Goal: Check status

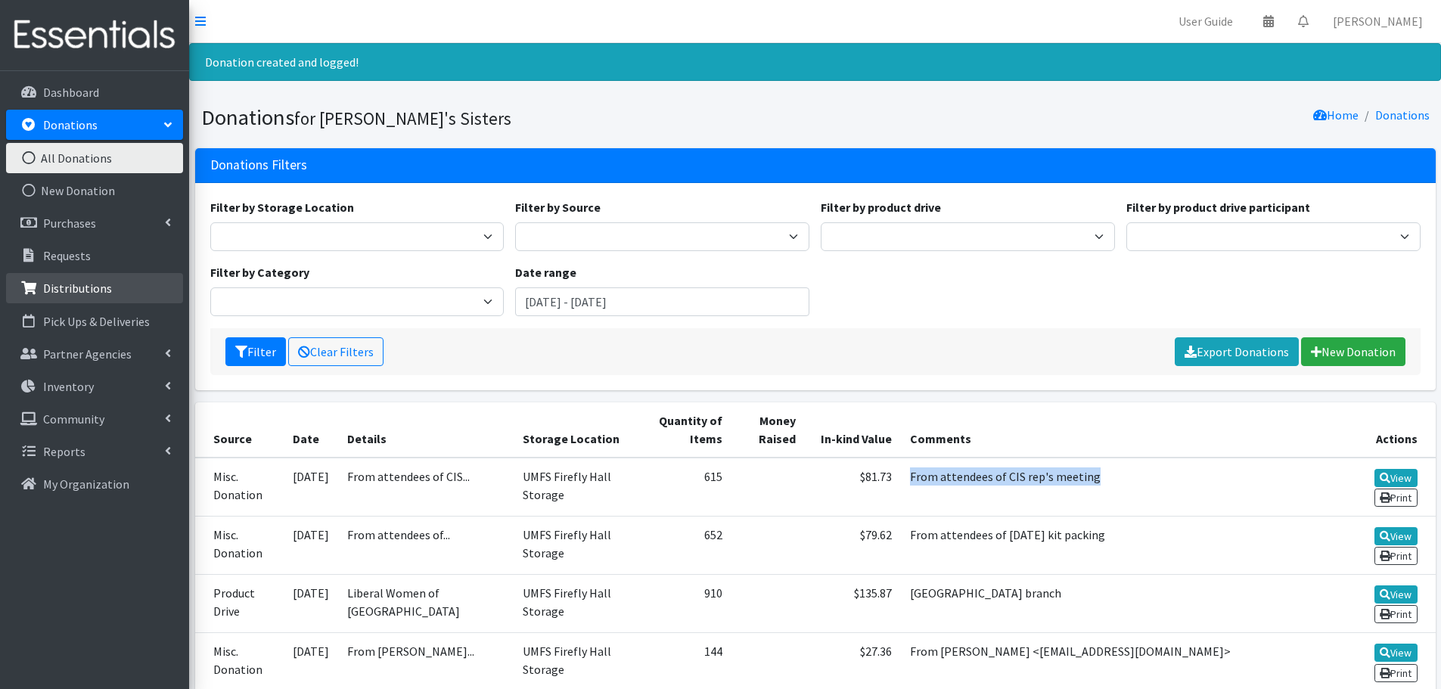
drag, startPoint x: 0, startPoint y: 0, endPoint x: 142, endPoint y: 285, distance: 318.7
click at [142, 285] on link "Distributions" at bounding box center [94, 288] width 177 height 30
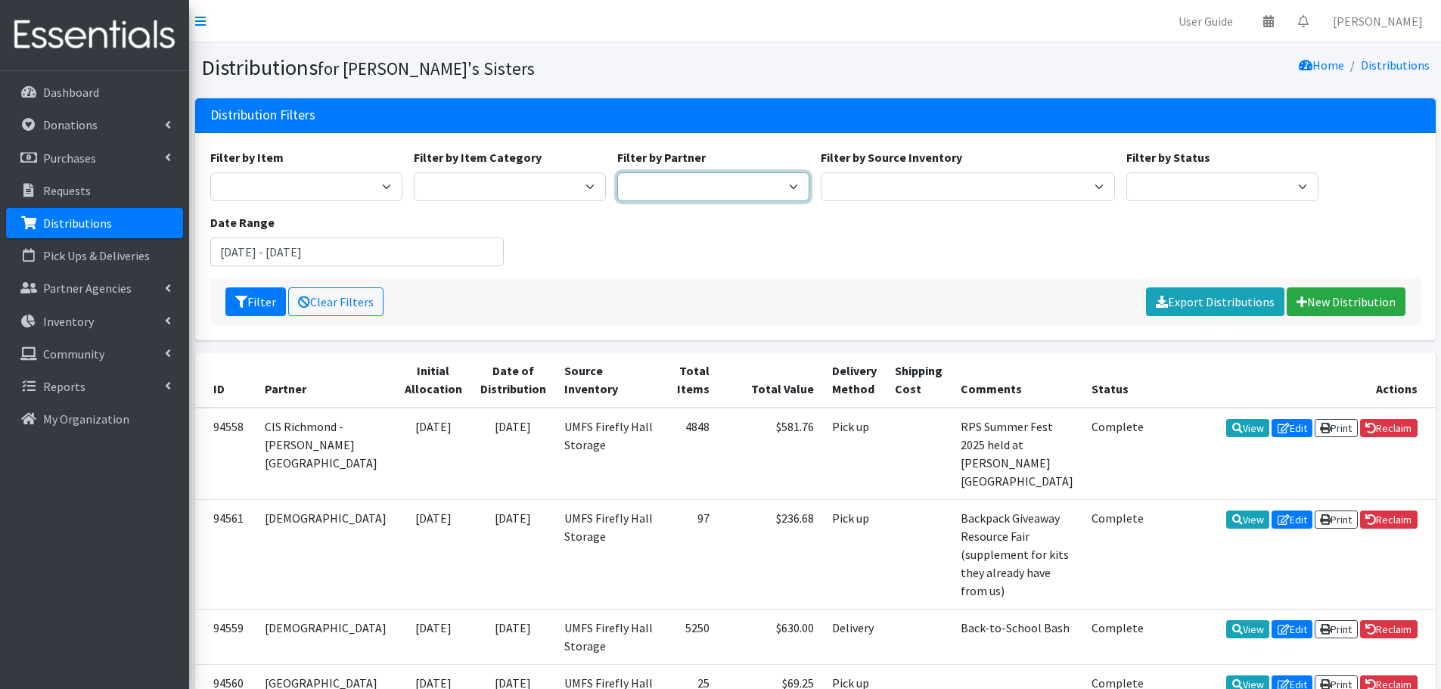
click at [718, 179] on select "211 [US_STATE] and Individual Referrals Afghan Support Center (USCIS) ANU FOUND…" at bounding box center [713, 186] width 192 height 29
select select "2939"
click at [617, 172] on select "211 [US_STATE] and Individual Referrals Afghan Support Center (USCIS) ANU FOUND…" at bounding box center [713, 186] width 192 height 29
click at [292, 257] on input "[DATE] - [DATE]" at bounding box center [357, 252] width 294 height 29
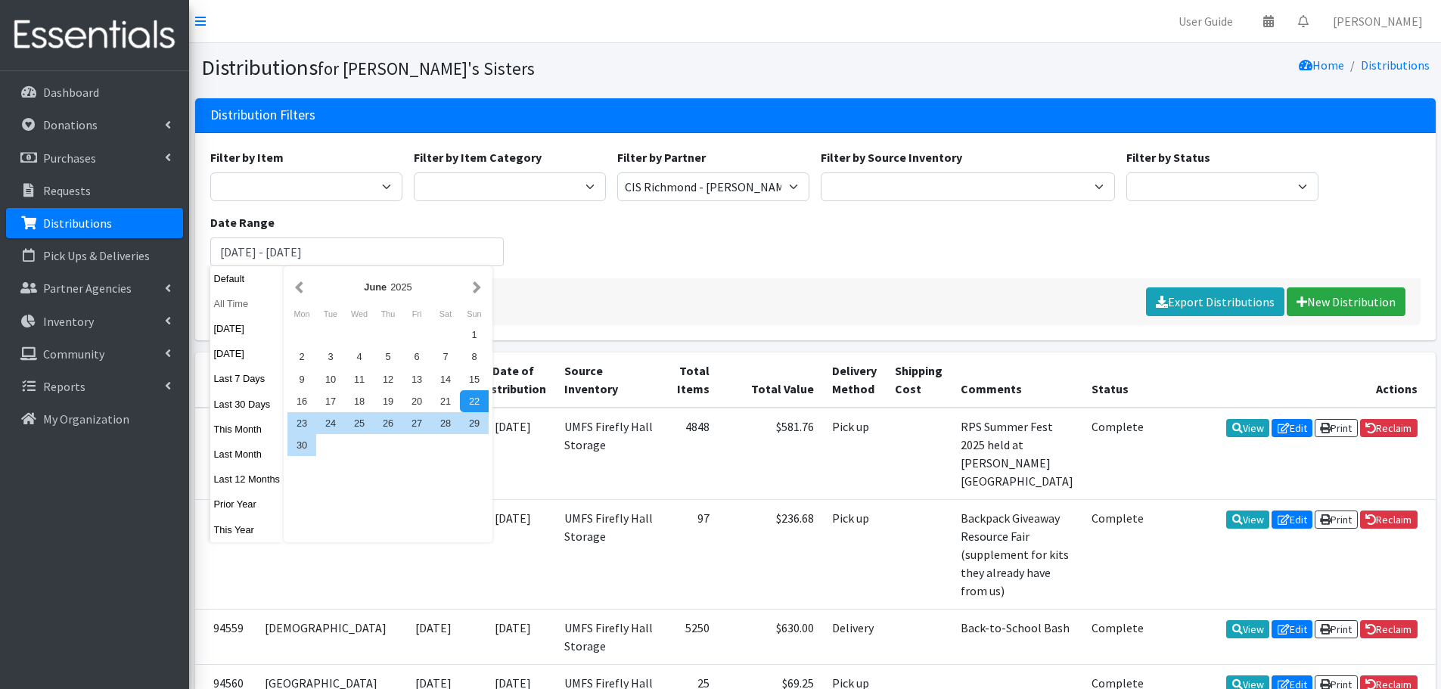
click at [232, 309] on button "All Time" at bounding box center [247, 304] width 74 height 22
type input "[DATE] - [DATE]"
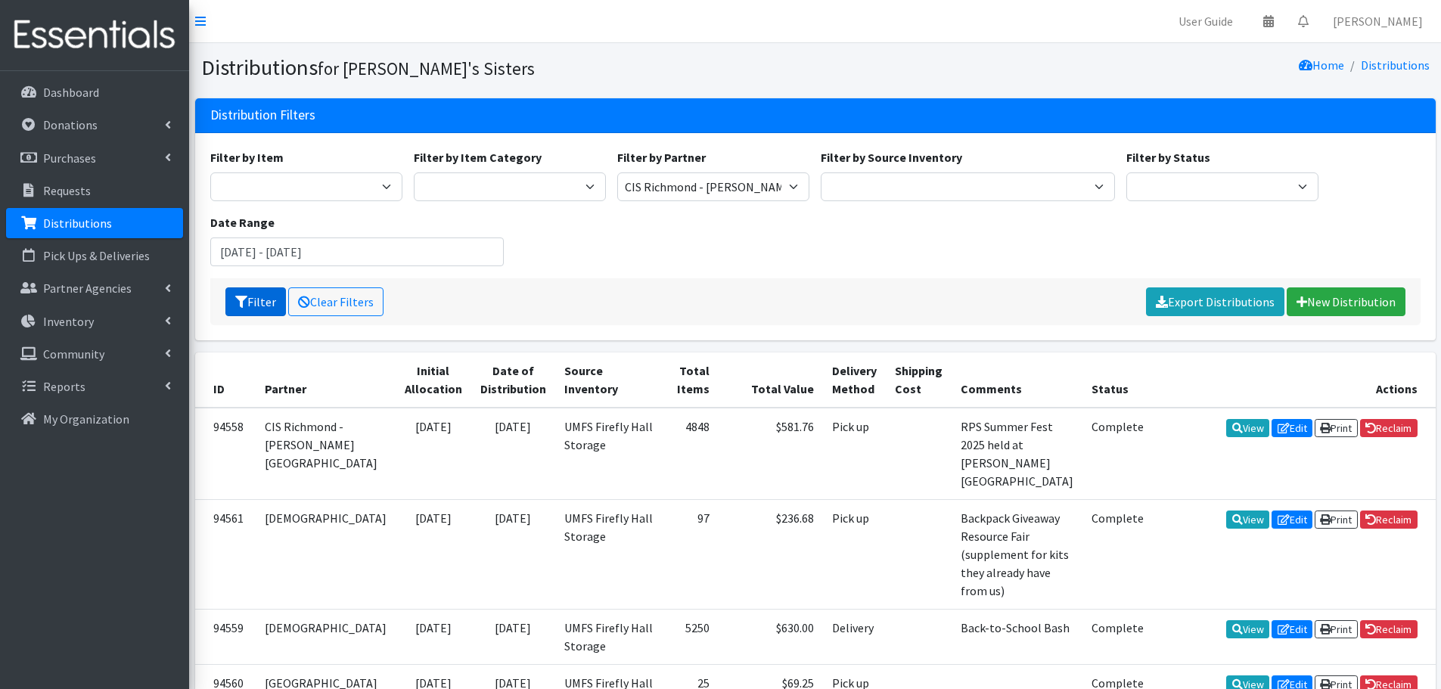
click at [243, 303] on icon "submit" at bounding box center [241, 302] width 12 height 12
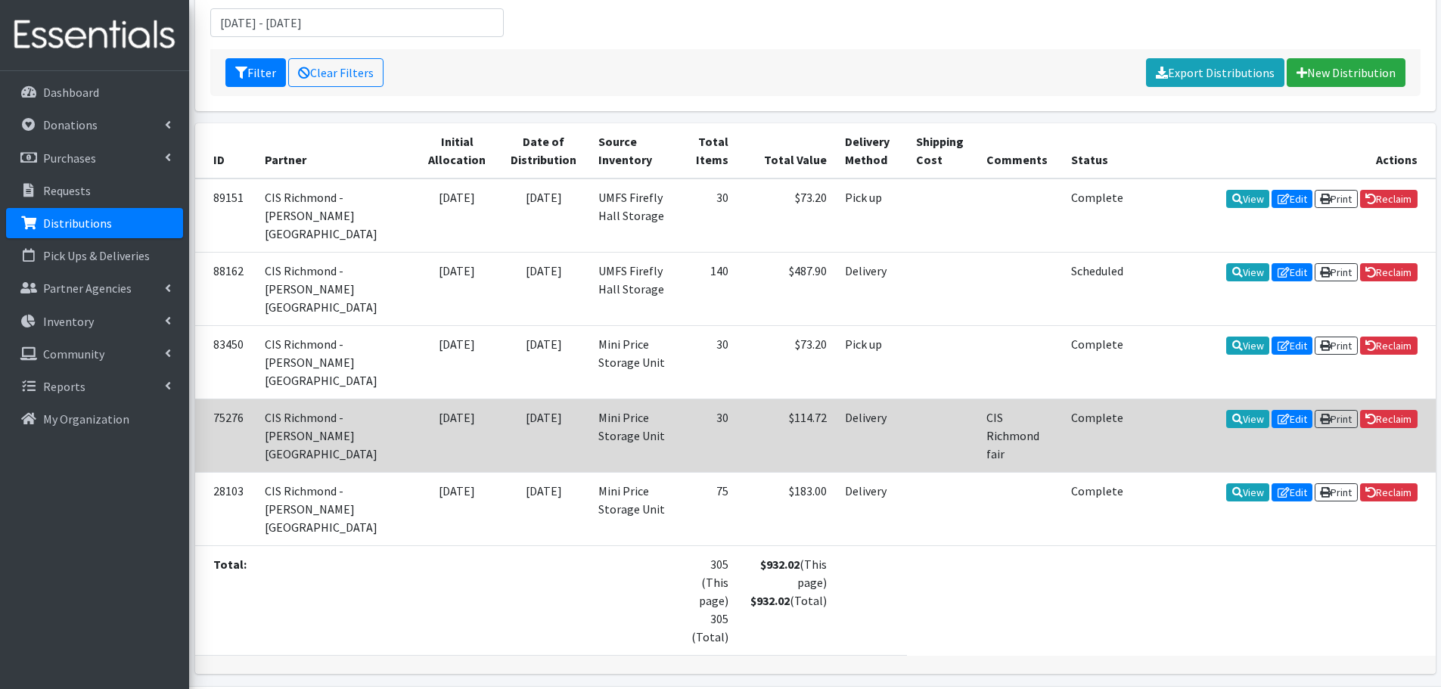
scroll to position [265, 0]
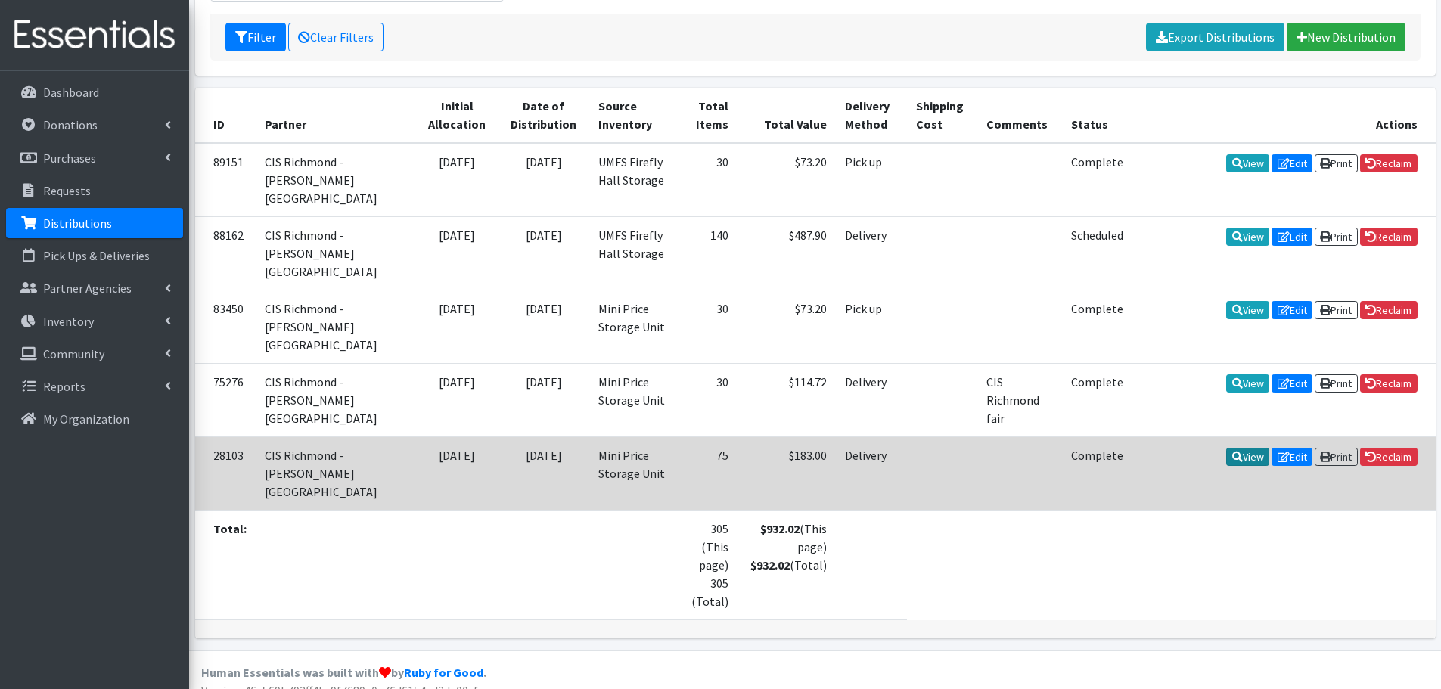
drag, startPoint x: 1241, startPoint y: 455, endPoint x: 1232, endPoint y: 455, distance: 9.1
click at [1241, 455] on link "View" at bounding box center [1247, 457] width 43 height 18
